Goal: Task Accomplishment & Management: Manage account settings

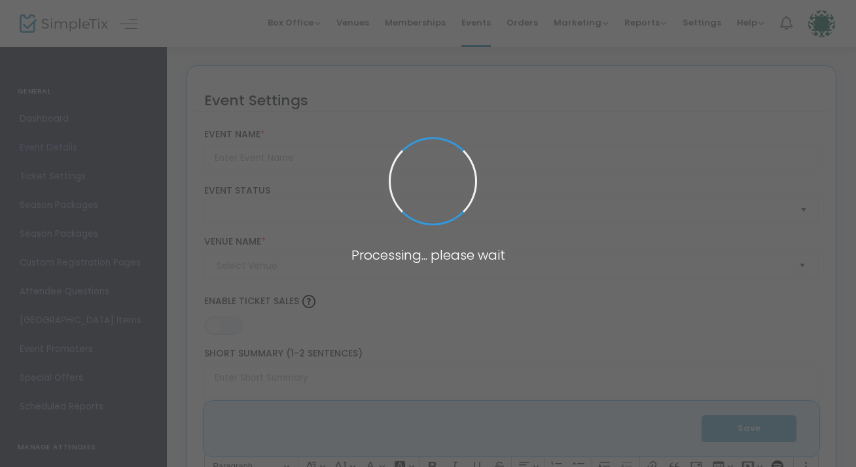
type input "November Wine Down Downtown"
type textarea "Get into the swing of the Holiday season a activities with one of our beloved "…"
type input "Buy Tickets"
type input "Downtown [PERSON_NAME]"
